Goal: Complete application form

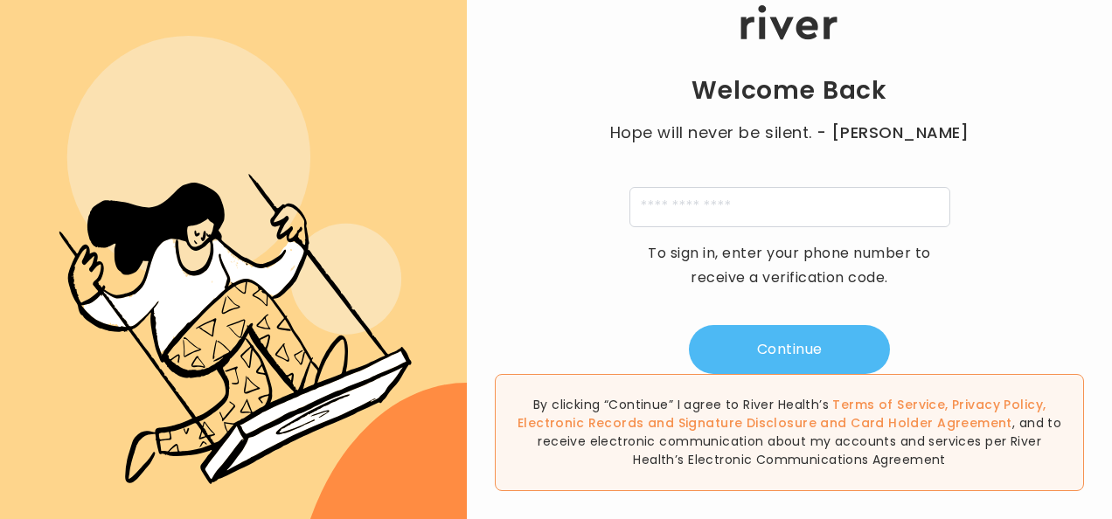
click at [802, 353] on button "Continue" at bounding box center [789, 349] width 201 height 49
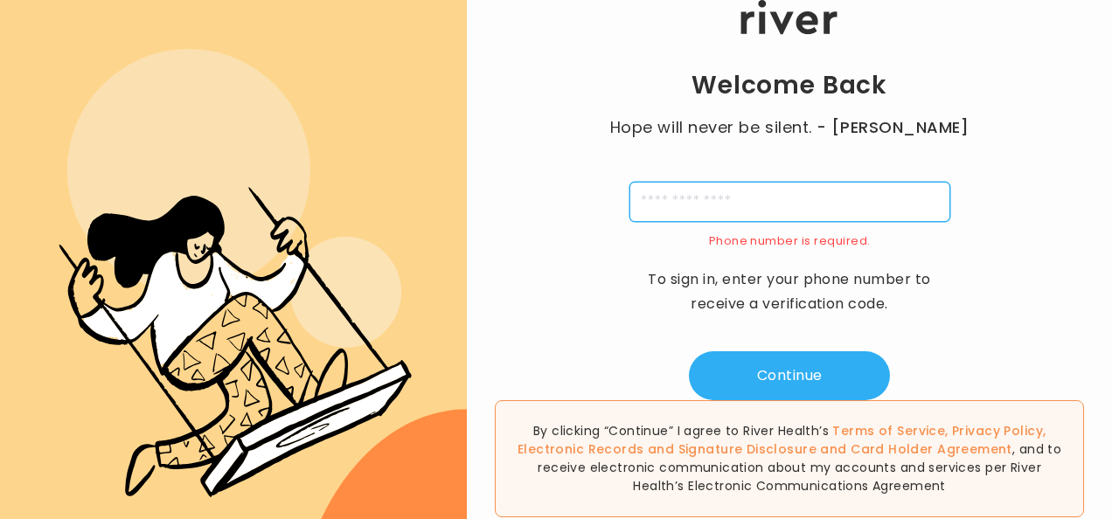
click at [653, 206] on input "tel" at bounding box center [789, 202] width 321 height 40
type input "**********"
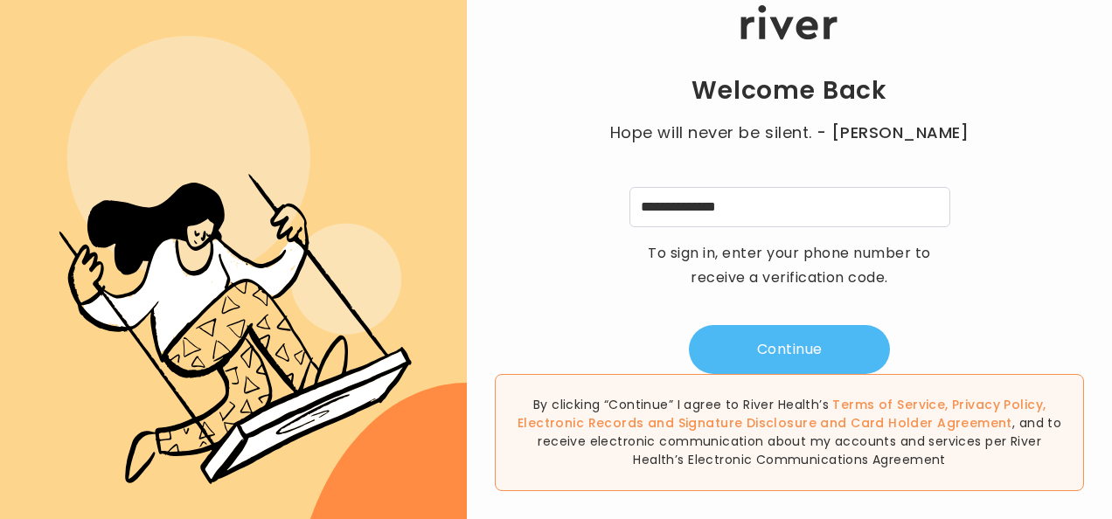
click at [813, 351] on button "Continue" at bounding box center [789, 349] width 201 height 49
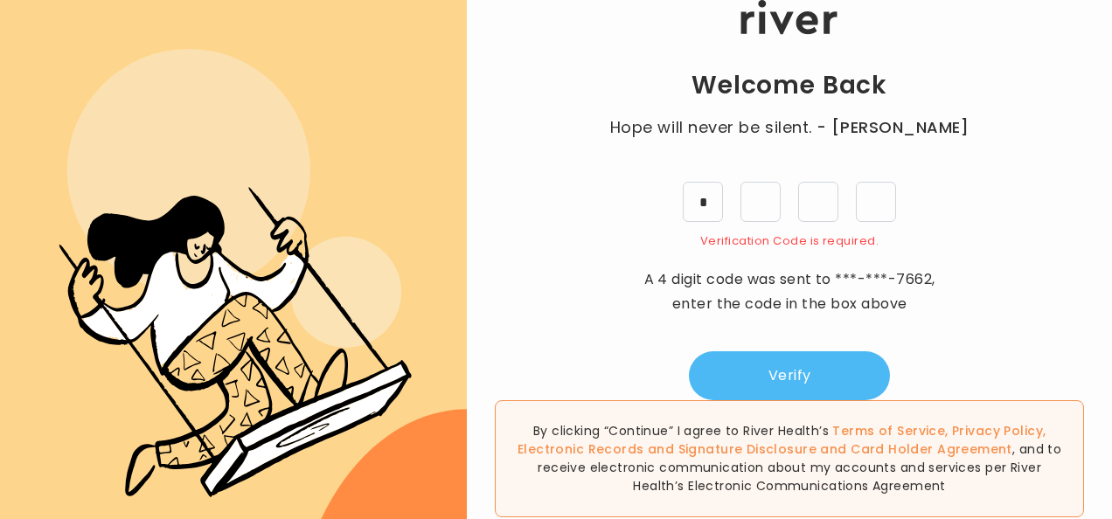
type input "*"
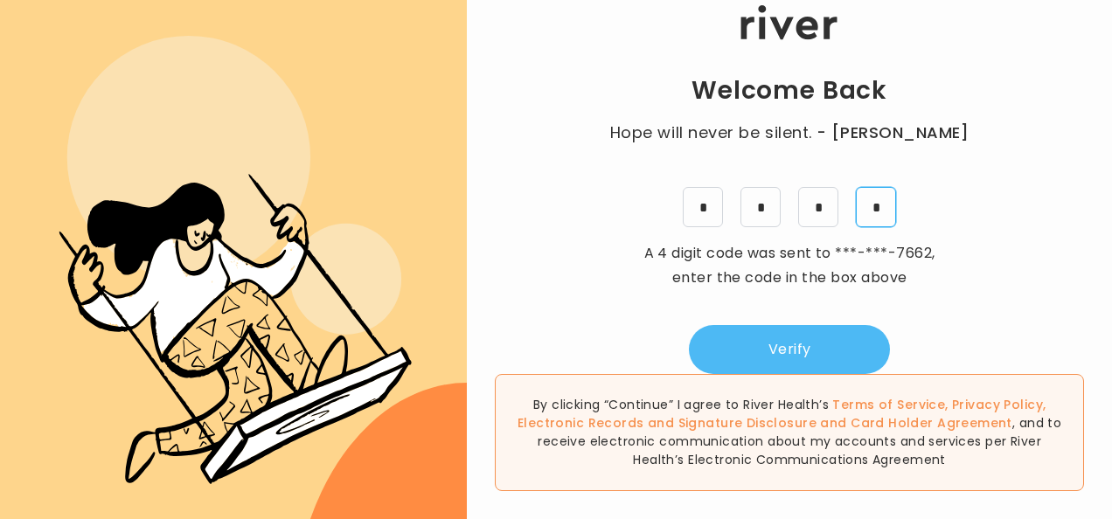
type input "*"
click at [795, 353] on button "Verify" at bounding box center [789, 349] width 201 height 49
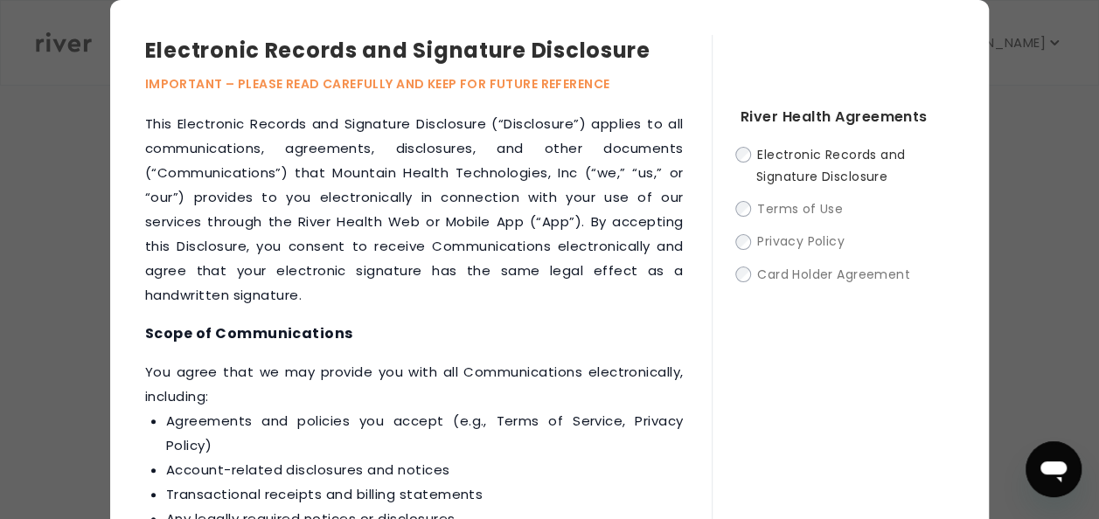
click at [740, 239] on div "Electronic Records and Signature Disclosure Terms of Use Privacy Policy Card Ho…" at bounding box center [847, 214] width 214 height 142
click at [740, 282] on label "Card Holder Agreement" at bounding box center [847, 274] width 214 height 22
click at [63, 116] on div "Electronic Records and Signature Disclosure IMPORTANT – PLEASE READ CAREFULLY A…" at bounding box center [549, 315] width 1099 height 631
